Goal: Transaction & Acquisition: Purchase product/service

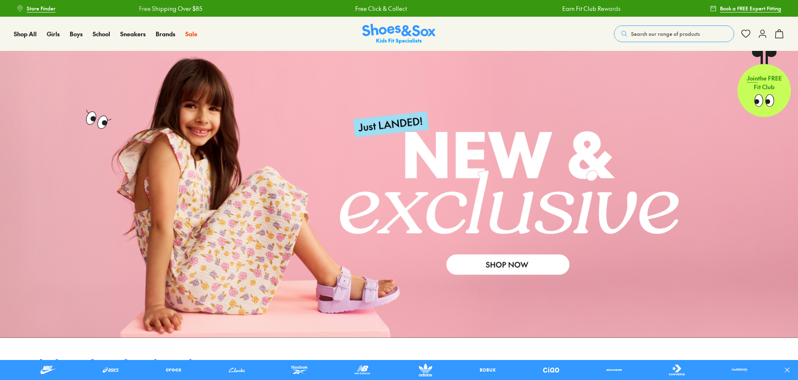
click at [669, 28] on button "Search our range of products" at bounding box center [674, 33] width 120 height 17
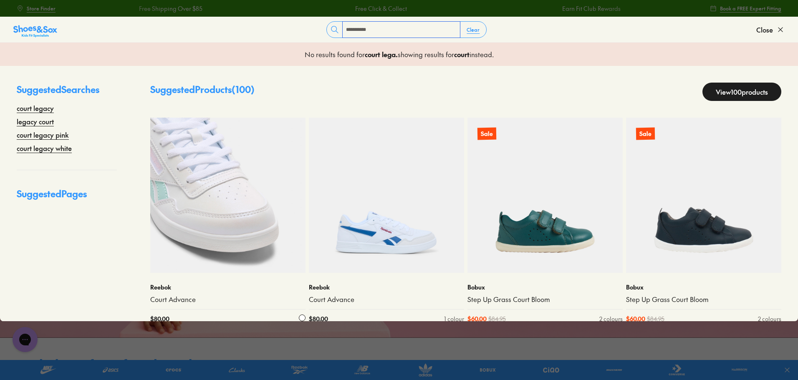
type input "**********"
click at [251, 184] on img at bounding box center [227, 195] width 155 height 155
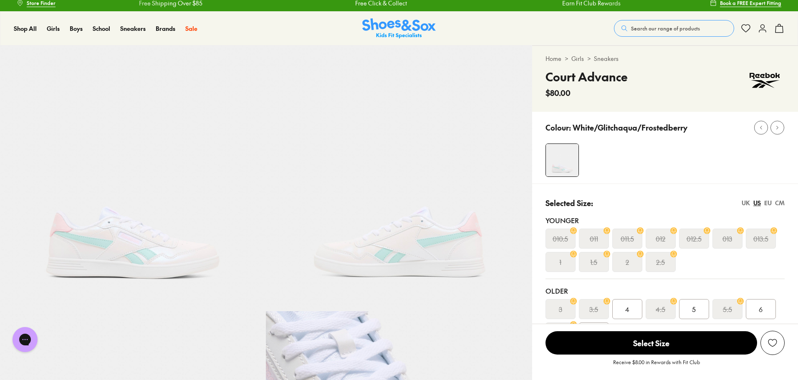
scroll to position [27, 0]
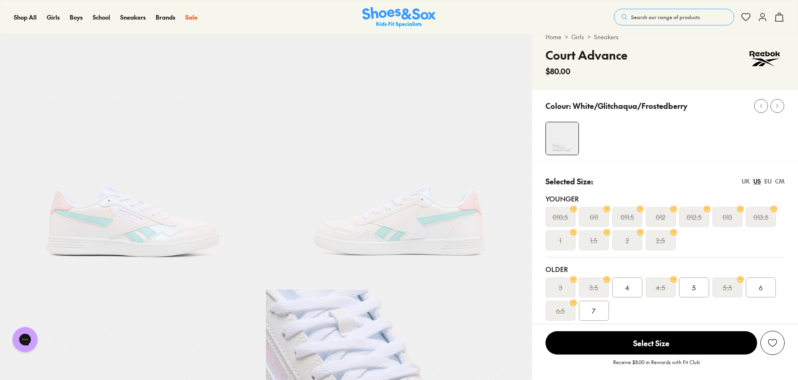
select select "*"
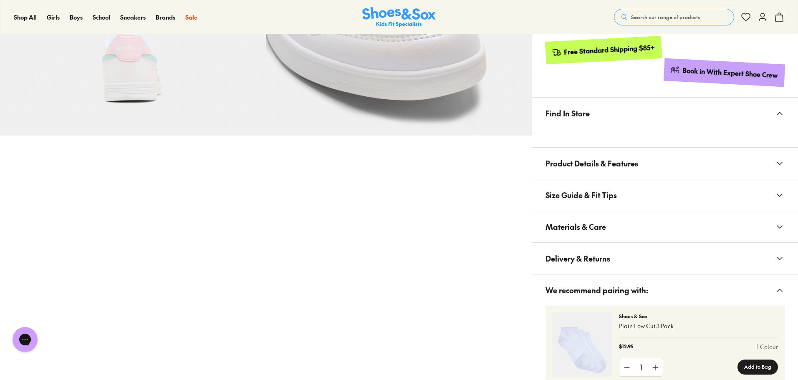
scroll to position [459, 0]
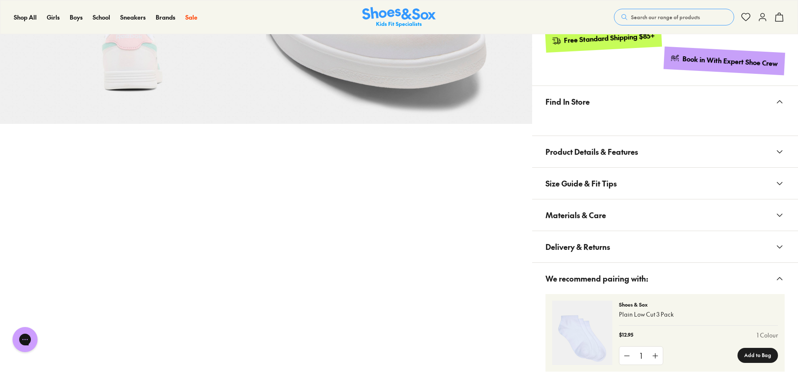
click at [639, 213] on button "Materials & Care" at bounding box center [665, 215] width 266 height 31
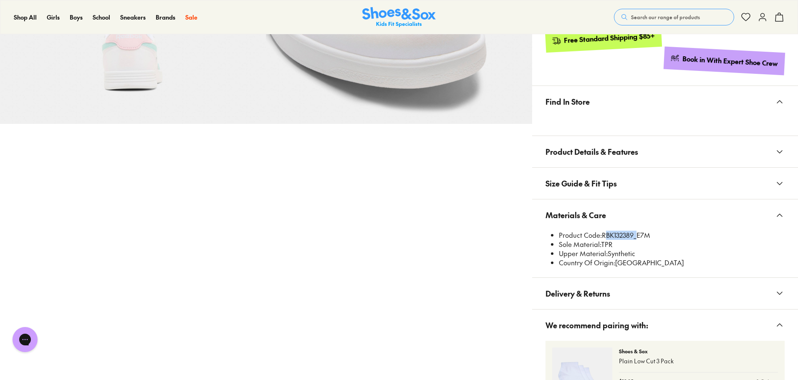
drag, startPoint x: 603, startPoint y: 234, endPoint x: 634, endPoint y: 234, distance: 31.3
click at [634, 234] on li "Product Code: RBK132389_E7M" at bounding box center [672, 235] width 226 height 9
copy li "RBK132389"
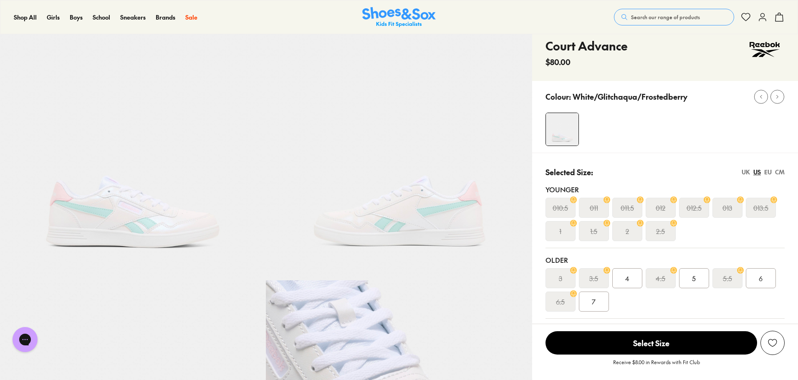
scroll to position [0, 0]
